Goal: Task Accomplishment & Management: Complete application form

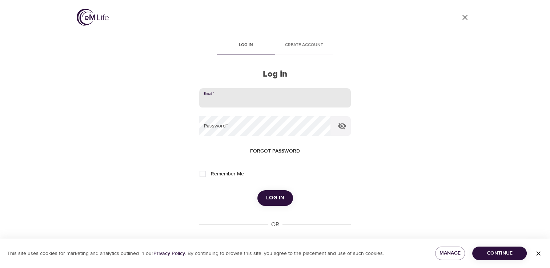
click at [225, 94] on input "email" at bounding box center [274, 98] width 151 height 20
type input "vreese@montcopa.org"
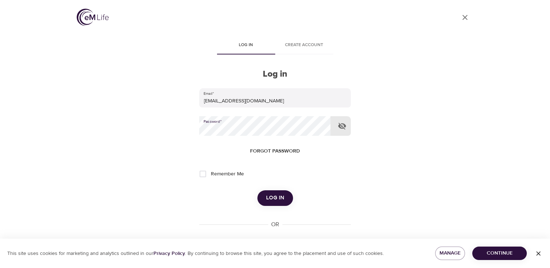
click at [269, 197] on span "Log in" at bounding box center [275, 197] width 18 height 9
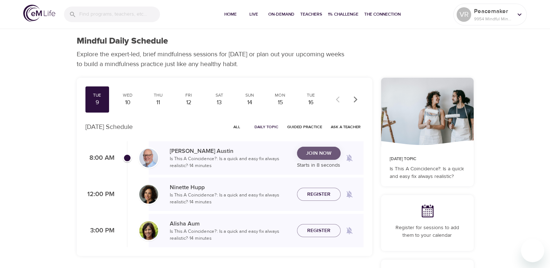
click at [330, 157] on span "Join Now" at bounding box center [318, 153] width 25 height 9
